Goal: Find specific page/section: Find specific page/section

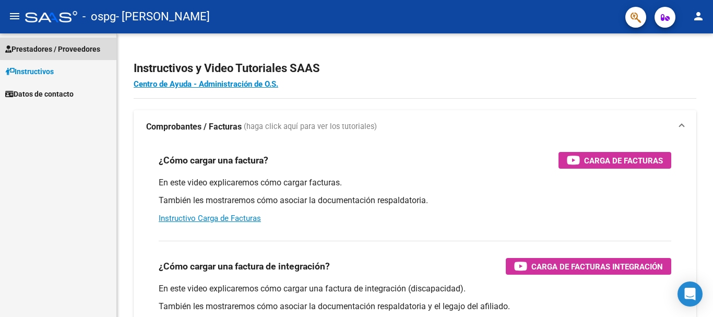
click at [83, 46] on span "Prestadores / Proveedores" at bounding box center [52, 48] width 95 height 11
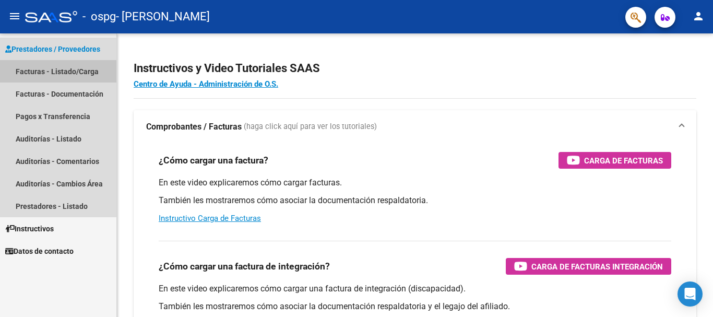
click at [88, 70] on link "Facturas - Listado/Carga" at bounding box center [58, 71] width 116 height 22
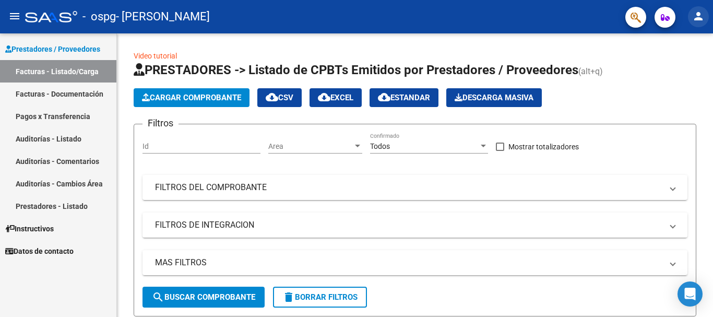
click at [699, 16] on mat-icon "person" at bounding box center [698, 16] width 13 height 13
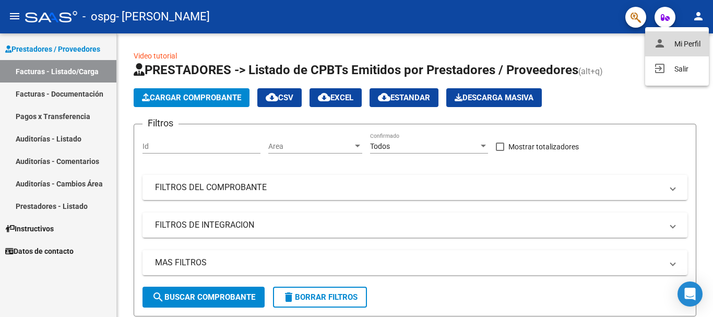
click at [681, 44] on button "person Mi Perfil" at bounding box center [677, 43] width 64 height 25
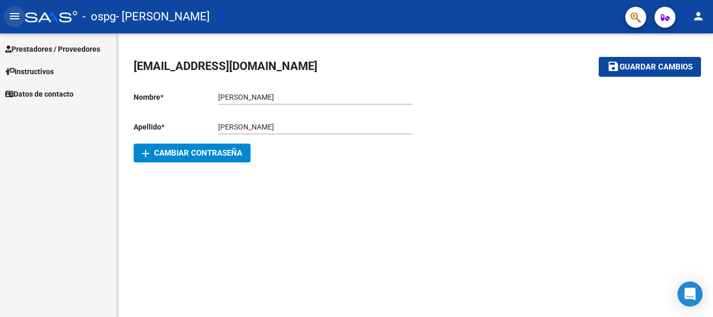
click at [13, 18] on mat-icon "menu" at bounding box center [14, 16] width 13 height 13
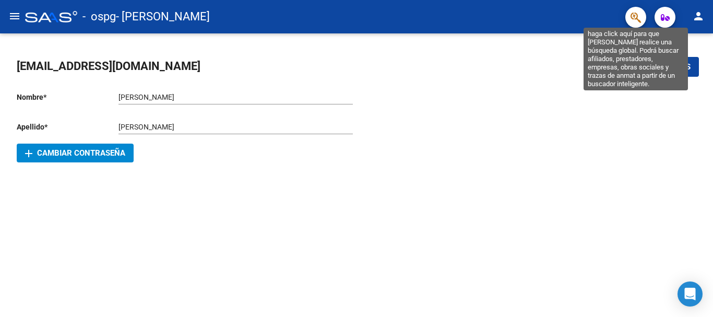
click at [638, 16] on icon "button" at bounding box center [636, 17] width 10 height 12
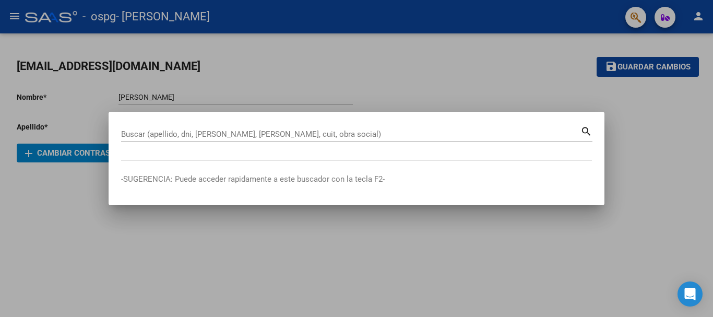
click at [667, 17] on div at bounding box center [356, 158] width 713 height 317
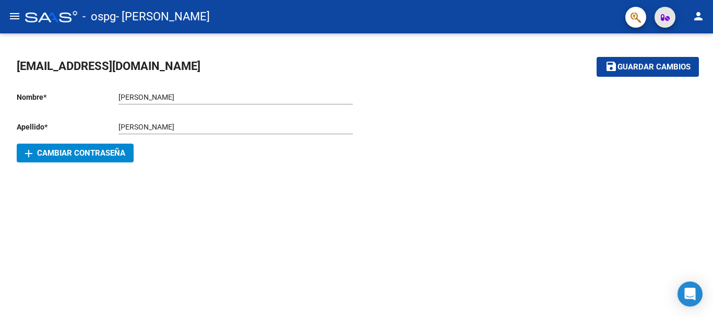
click at [667, 17] on icon "button" at bounding box center [665, 18] width 9 height 8
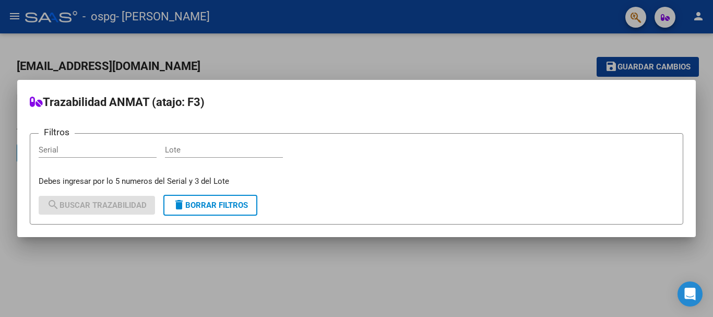
click at [13, 17] on div at bounding box center [356, 158] width 713 height 317
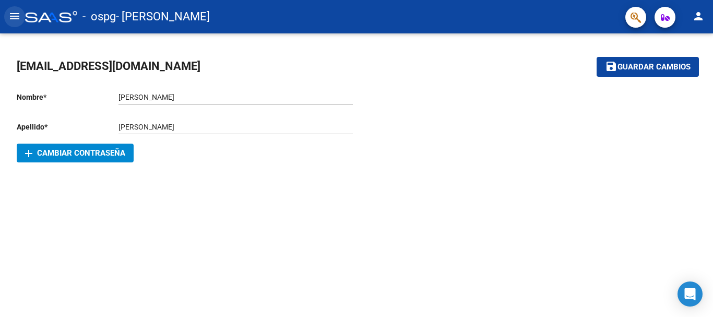
click at [18, 16] on mat-icon "menu" at bounding box center [14, 16] width 13 height 13
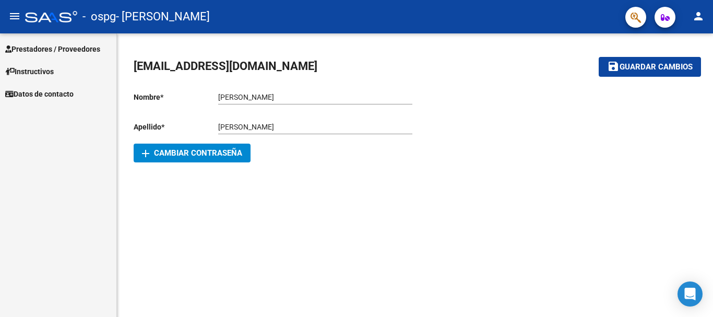
click at [37, 46] on span "Prestadores / Proveedores" at bounding box center [52, 48] width 95 height 11
click at [42, 73] on span "Instructivos" at bounding box center [29, 71] width 49 height 11
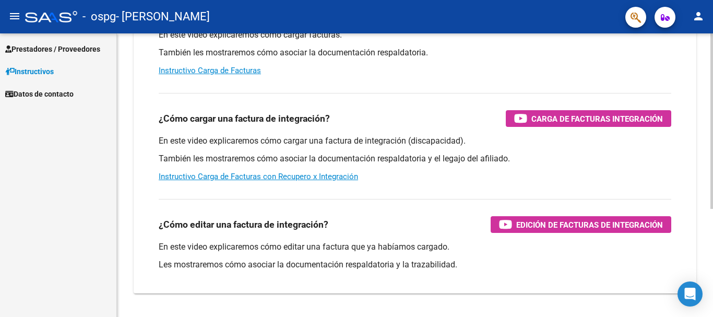
scroll to position [157, 0]
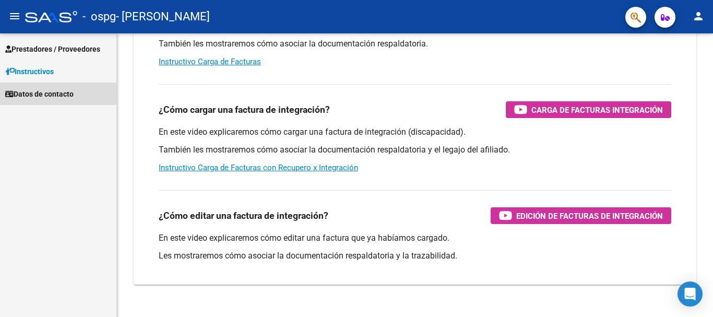
click at [47, 90] on span "Datos de contacto" at bounding box center [39, 93] width 68 height 11
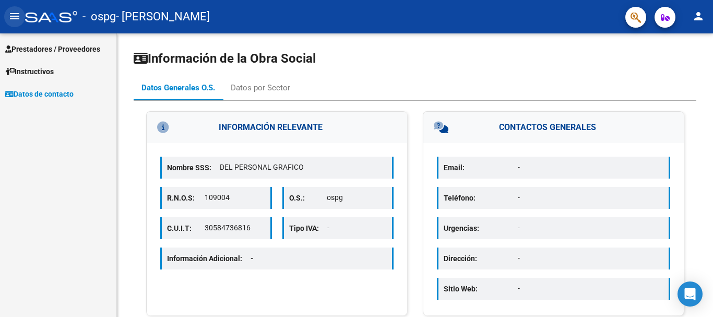
click at [13, 13] on mat-icon "menu" at bounding box center [14, 16] width 13 height 13
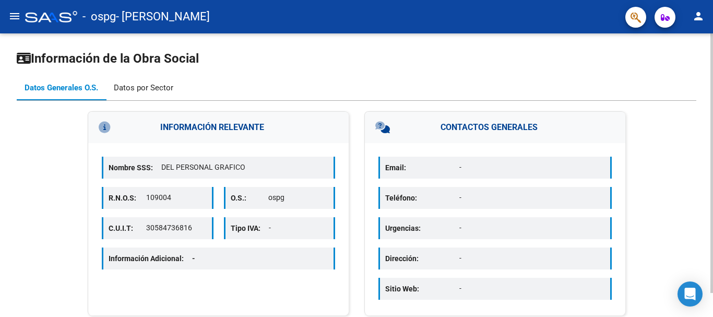
click at [132, 87] on div "Datos por Sector" at bounding box center [144, 87] width 60 height 11
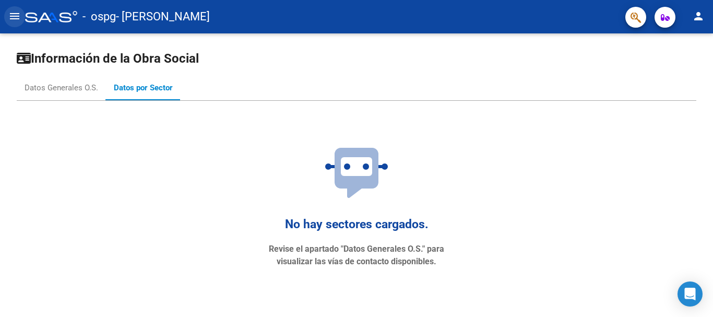
click at [8, 15] on mat-icon "menu" at bounding box center [14, 16] width 13 height 13
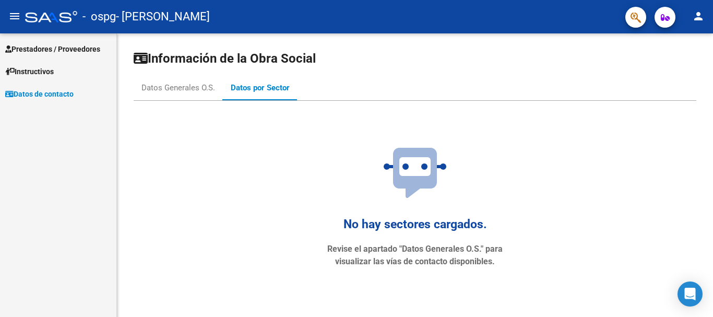
click at [48, 68] on span "Instructivos" at bounding box center [29, 71] width 49 height 11
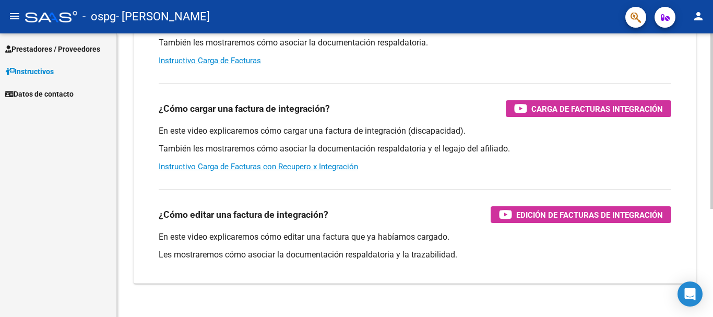
scroll to position [174, 0]
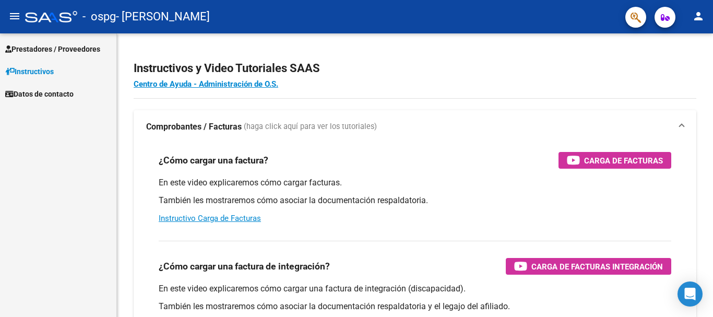
click at [58, 50] on span "Prestadores / Proveedores" at bounding box center [52, 48] width 95 height 11
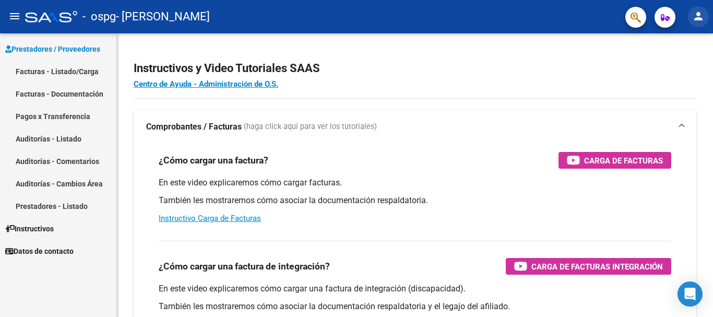
click at [701, 18] on mat-icon "person" at bounding box center [698, 16] width 13 height 13
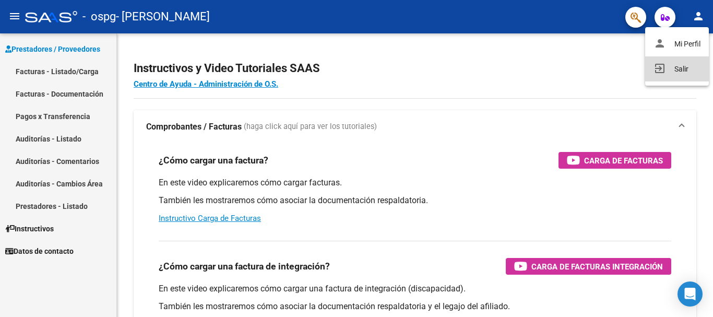
click at [686, 67] on button "exit_to_app Salir" at bounding box center [677, 68] width 64 height 25
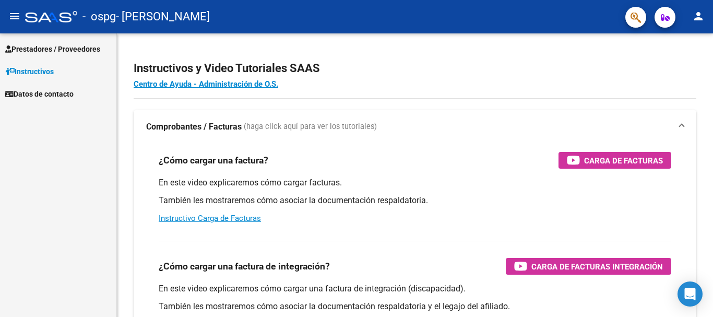
click at [701, 18] on mat-icon "person" at bounding box center [698, 16] width 13 height 13
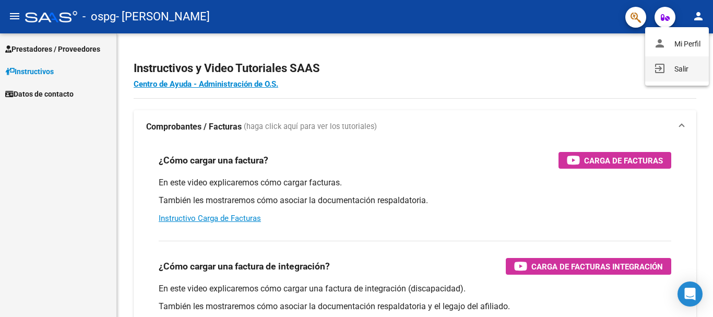
click at [677, 68] on button "exit_to_app Salir" at bounding box center [677, 68] width 64 height 25
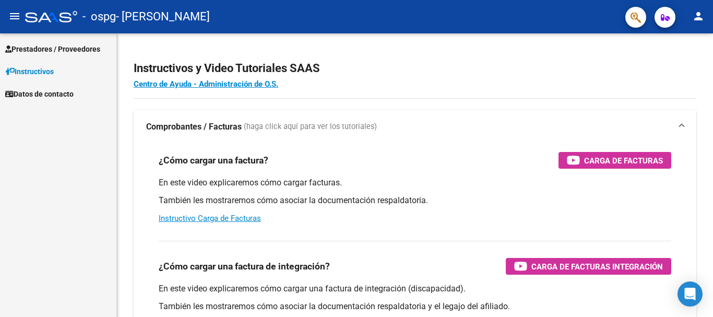
click at [54, 50] on span "Prestadores / Proveedores" at bounding box center [52, 48] width 95 height 11
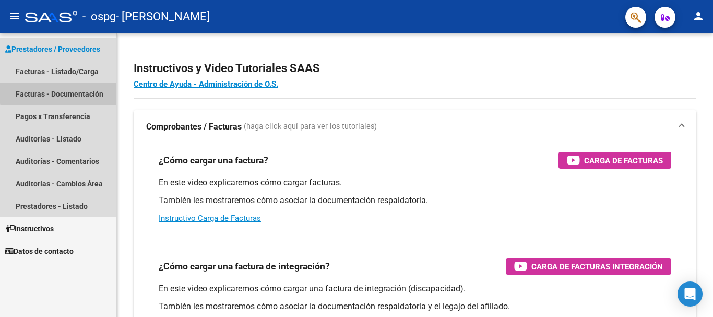
click at [85, 91] on link "Facturas - Documentación" at bounding box center [58, 93] width 116 height 22
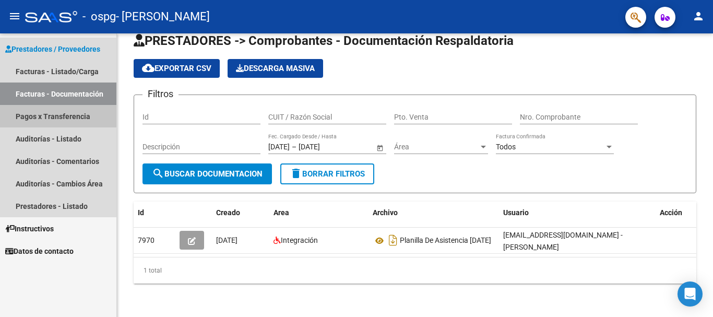
click at [66, 109] on link "Pagos x Transferencia" at bounding box center [58, 116] width 116 height 22
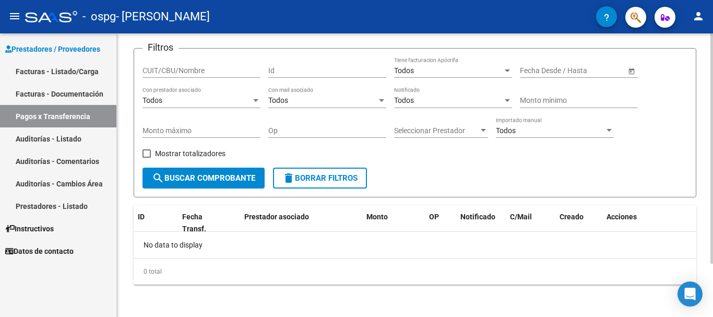
scroll to position [66, 0]
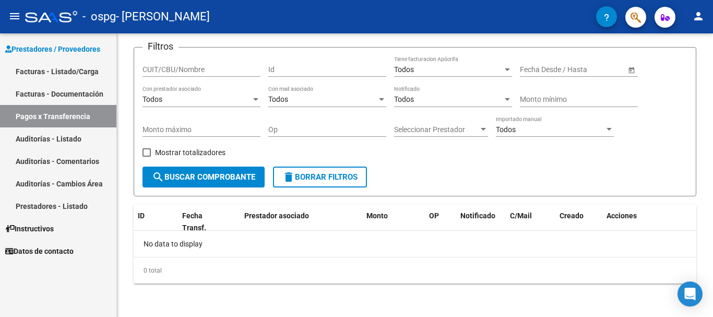
click at [77, 70] on link "Facturas - Listado/Carga" at bounding box center [58, 71] width 116 height 22
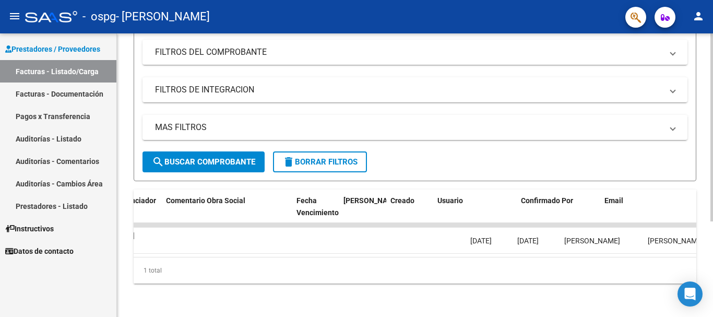
scroll to position [0, 1638]
